Goal: Task Accomplishment & Management: Use online tool/utility

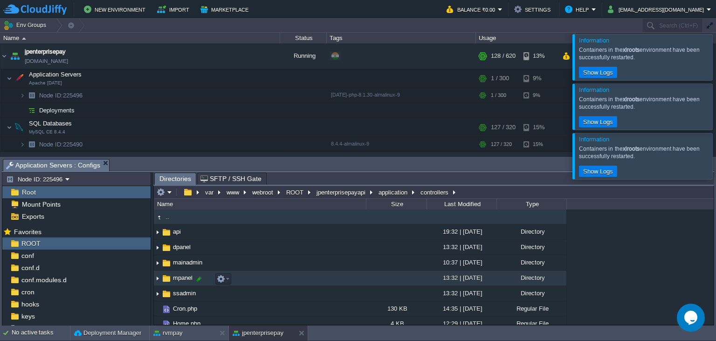
scroll to position [686, 0]
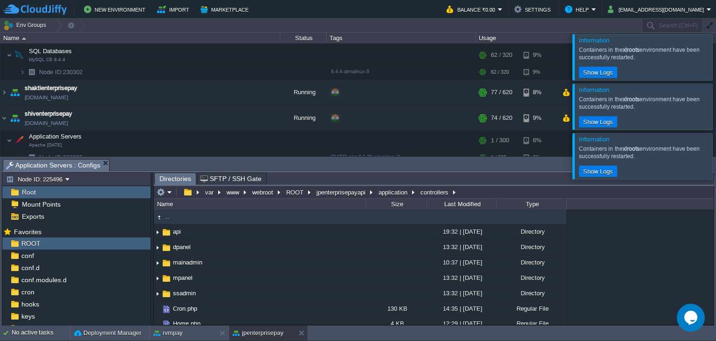
click at [716, 51] on div at bounding box center [727, 57] width 0 height 46
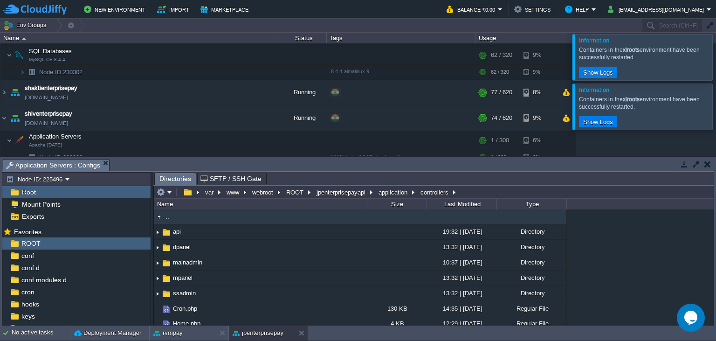
click at [716, 51] on div at bounding box center [727, 57] width 0 height 46
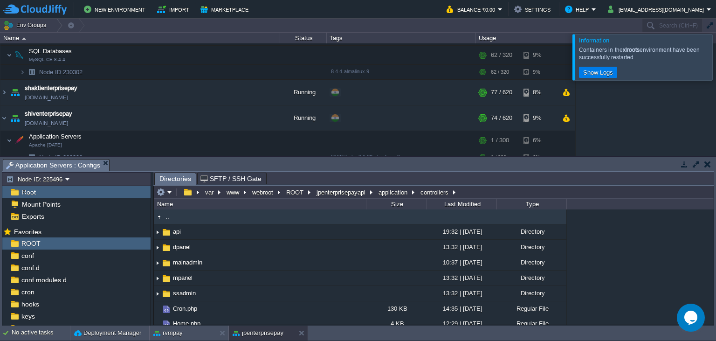
click at [716, 51] on div at bounding box center [727, 57] width 0 height 46
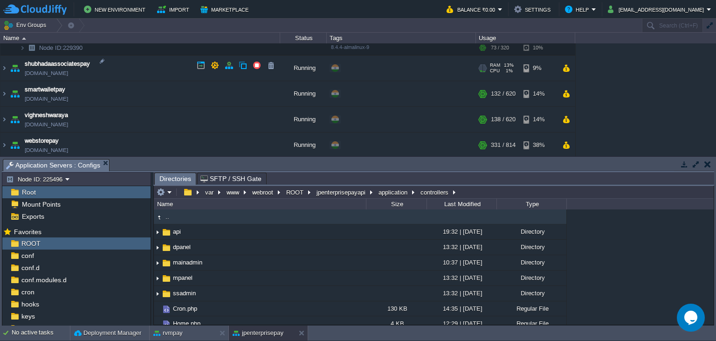
scroll to position [857, 0]
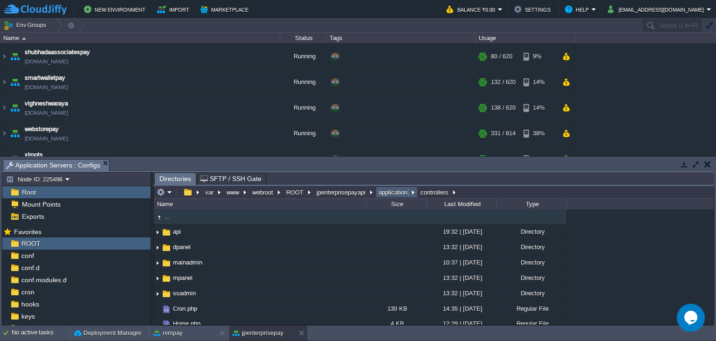
click at [398, 194] on button "application" at bounding box center [393, 192] width 33 height 8
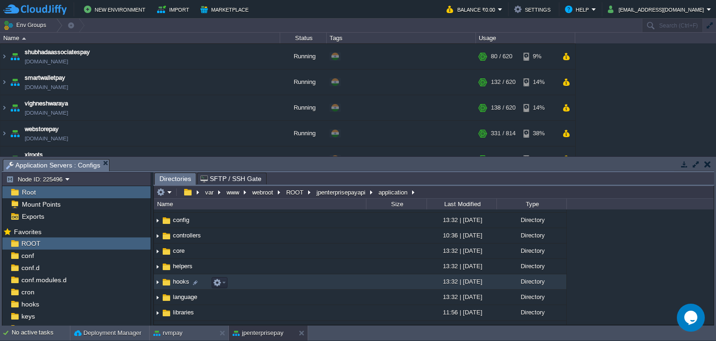
scroll to position [85, 0]
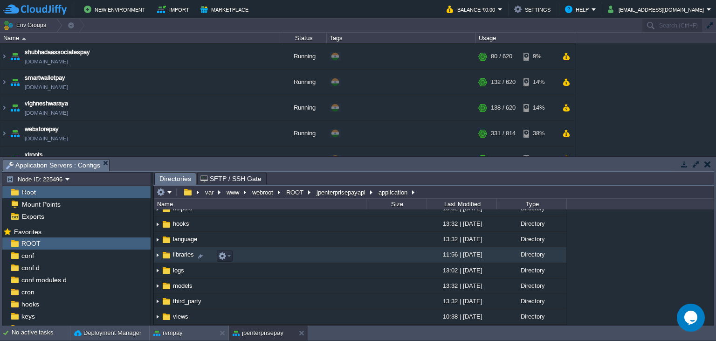
click at [182, 256] on span "libraries" at bounding box center [184, 254] width 24 height 8
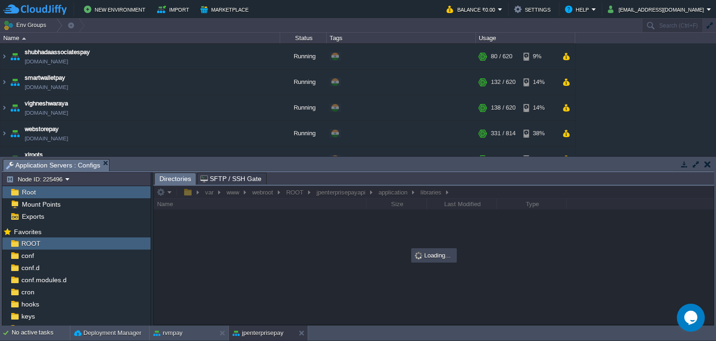
scroll to position [0, 0]
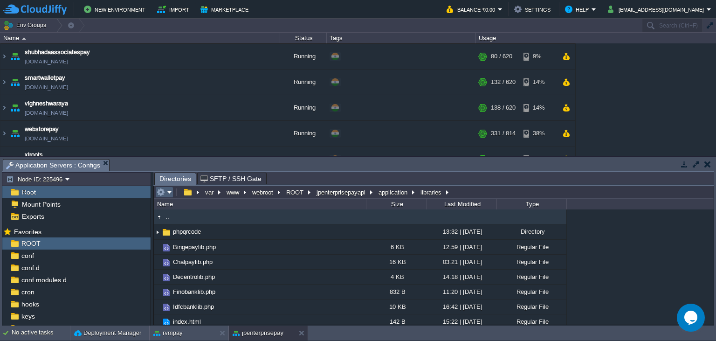
click at [169, 193] on em at bounding box center [164, 192] width 15 height 8
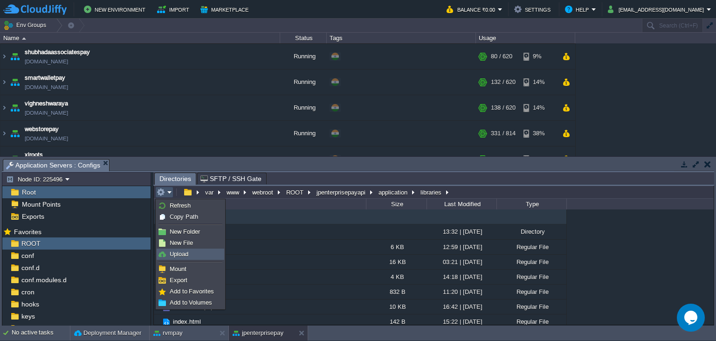
click at [184, 255] on span "Upload" at bounding box center [179, 253] width 19 height 7
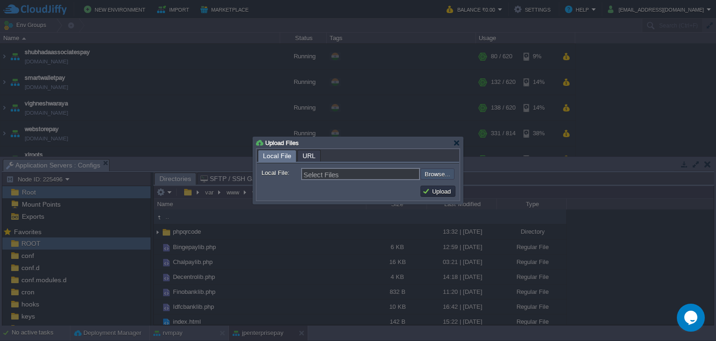
click at [447, 178] on input "file" at bounding box center [396, 173] width 118 height 11
type input "C:\fakepath\Trustlypaylib.php"
type input "Trustlypaylib.php"
click at [443, 193] on button "Upload" at bounding box center [437, 191] width 31 height 8
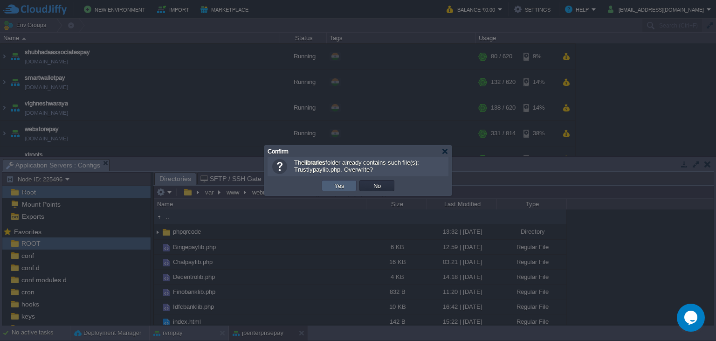
click at [326, 185] on td "Yes" at bounding box center [339, 185] width 35 height 11
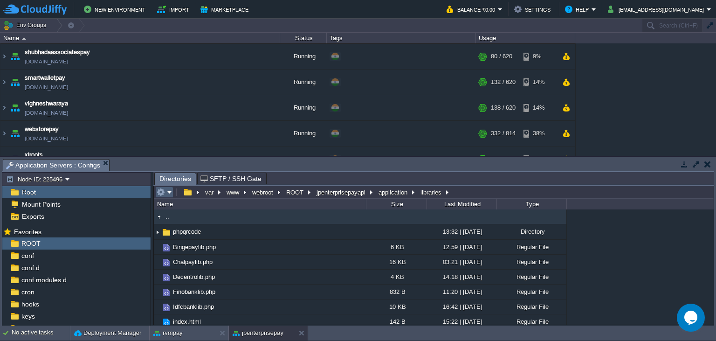
click at [172, 189] on td at bounding box center [164, 192] width 18 height 11
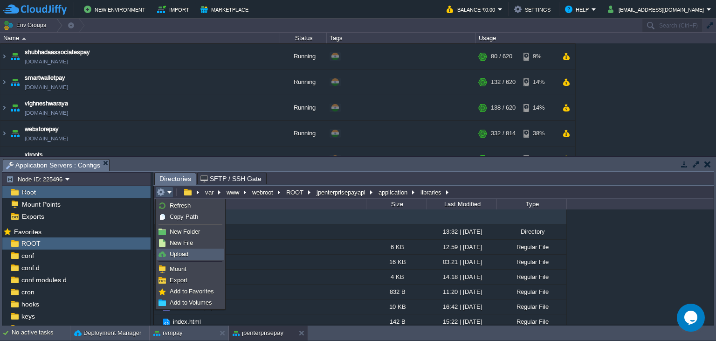
click at [192, 256] on link "Upload" at bounding box center [190, 254] width 67 height 10
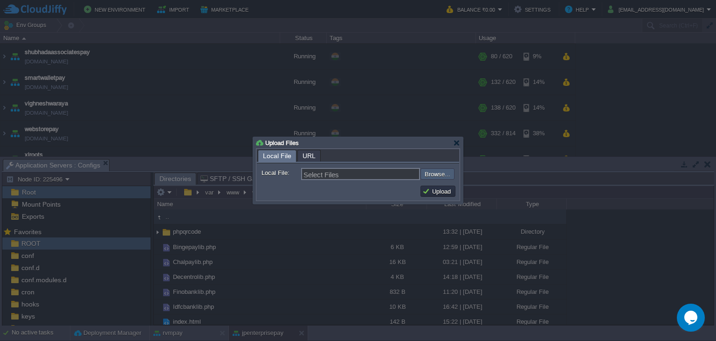
click at [450, 175] on input "file" at bounding box center [396, 173] width 118 height 11
type input "C:\fakepath\Trustlypaylib.php"
type input "Trustlypaylib.php"
click at [445, 187] on button "Upload" at bounding box center [437, 191] width 31 height 8
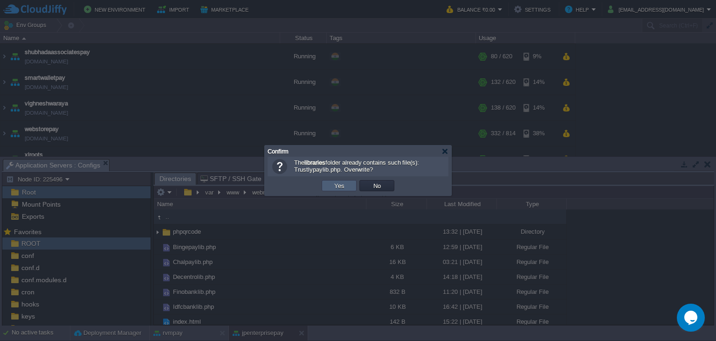
click at [330, 188] on td "Yes" at bounding box center [339, 185] width 35 height 11
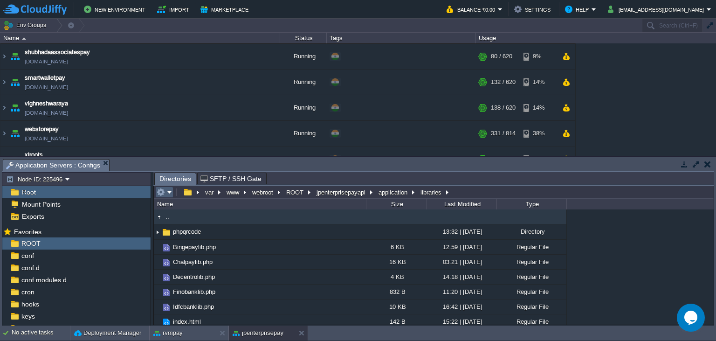
click at [171, 196] on em at bounding box center [164, 192] width 15 height 8
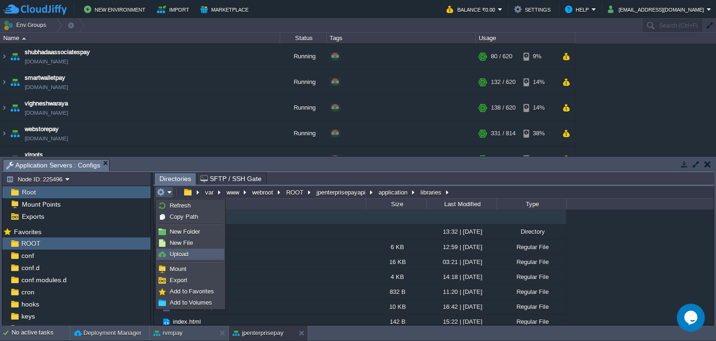
click at [205, 256] on link "Upload" at bounding box center [190, 254] width 67 height 10
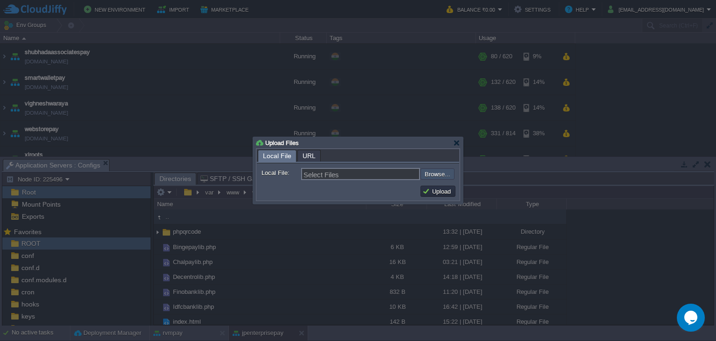
click at [444, 173] on input "file" at bounding box center [396, 173] width 118 height 11
type input "C:\fakepath\Trustlypaylib.php"
type input "Trustlypaylib.php"
click at [436, 191] on button "Upload" at bounding box center [437, 191] width 31 height 8
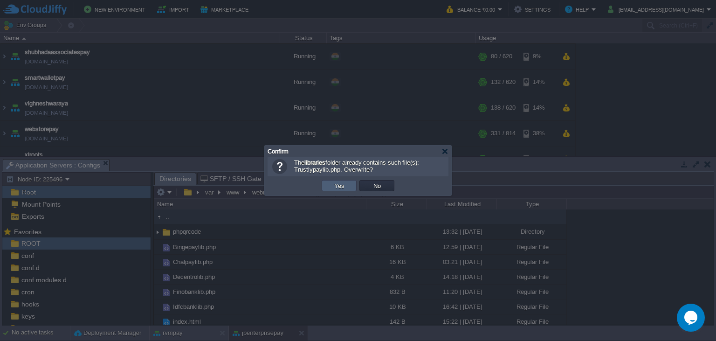
click at [339, 187] on button "Yes" at bounding box center [340, 185] width 16 height 8
